Goal: Information Seeking & Learning: Learn about a topic

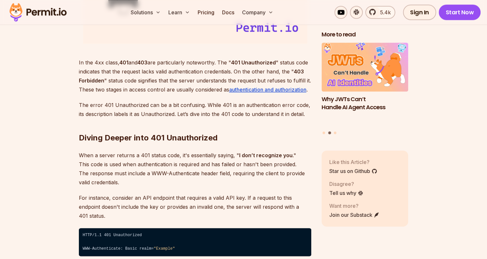
scroll to position [902, 0]
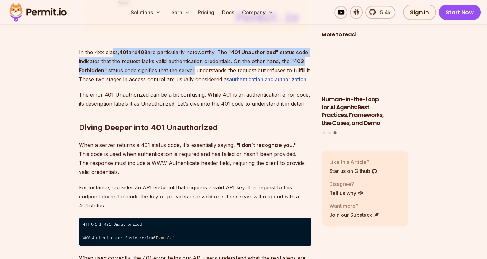
drag, startPoint x: 111, startPoint y: 51, endPoint x: 194, endPoint y: 71, distance: 85.4
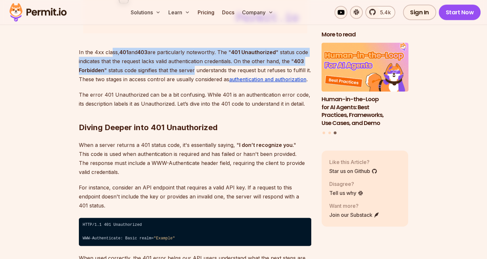
click at [194, 71] on p "In the 4xx class, 401 and 403 are particularly noteworthy. The " 401 Unauthoriz…" at bounding box center [195, 66] width 232 height 36
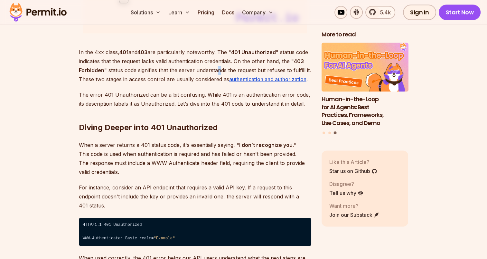
drag, startPoint x: 194, startPoint y: 71, endPoint x: 219, endPoint y: 70, distance: 25.5
click at [219, 70] on p "In the 4xx class, 401 and 403 are particularly noteworthy. The " 401 Unauthoriz…" at bounding box center [195, 66] width 232 height 36
drag, startPoint x: 219, startPoint y: 70, endPoint x: 136, endPoint y: 79, distance: 83.9
click at [136, 79] on p "In the 4xx class, 401 and 403 are particularly noteworthy. The " 401 Unauthoriz…" at bounding box center [195, 66] width 232 height 36
click at [137, 79] on p "In the 4xx class, 401 and 403 are particularly noteworthy. The " 401 Unauthoriz…" at bounding box center [195, 66] width 232 height 36
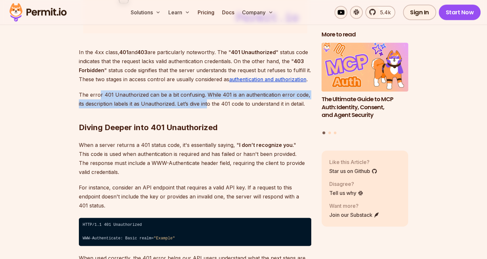
drag, startPoint x: 99, startPoint y: 95, endPoint x: 207, endPoint y: 102, distance: 108.1
click at [207, 102] on p "The error 401 Unauthorized can be a bit confusing. While 401 is an authenticati…" at bounding box center [195, 99] width 232 height 18
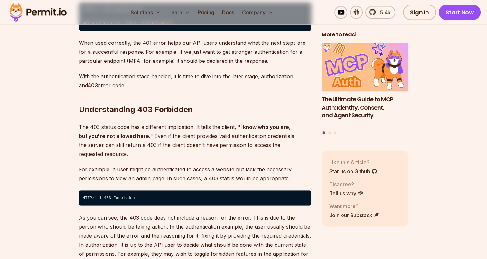
scroll to position [1127, 0]
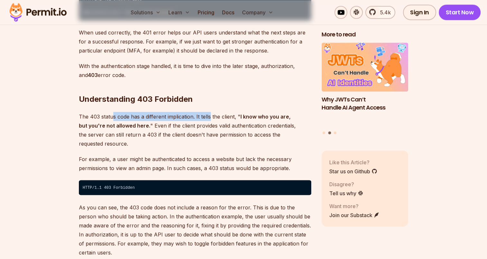
drag, startPoint x: 112, startPoint y: 104, endPoint x: 210, endPoint y: 106, distance: 97.6
click at [210, 112] on p "The 403 status code has a different implication. It tells the client, " I know …" at bounding box center [195, 130] width 232 height 36
drag, startPoint x: 153, startPoint y: 118, endPoint x: 189, endPoint y: 117, distance: 36.1
click at [189, 117] on p "The 403 status code has a different implication. It tells the client, " I know …" at bounding box center [195, 130] width 232 height 36
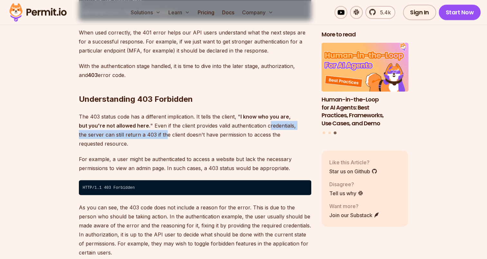
drag, startPoint x: 259, startPoint y: 117, endPoint x: 140, endPoint y: 123, distance: 119.3
click at [140, 123] on p "The 403 status code has a different implication. It tells the client, " I know …" at bounding box center [195, 130] width 232 height 36
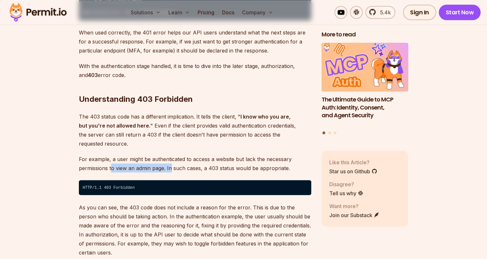
drag, startPoint x: 112, startPoint y: 148, endPoint x: 171, endPoint y: 151, distance: 59.3
click at [171, 154] on p "For example, a user might be authenticated to access a website but lack the nec…" at bounding box center [195, 163] width 232 height 18
drag, startPoint x: 171, startPoint y: 151, endPoint x: 128, endPoint y: 153, distance: 43.8
click at [128, 154] on p "For example, a user might be authenticated to access a website but lack the nec…" at bounding box center [195, 163] width 232 height 18
click at [124, 154] on p "For example, a user might be authenticated to access a website but lack the nec…" at bounding box center [195, 163] width 232 height 18
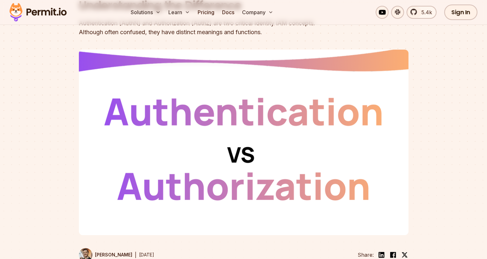
scroll to position [97, 0]
